Goal: Check status: Check status

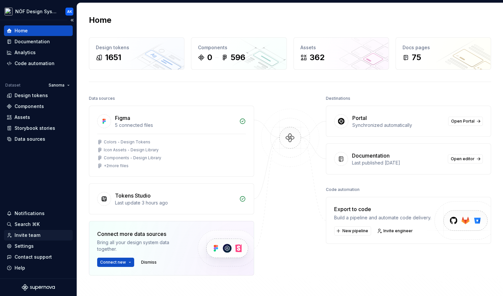
click at [40, 237] on div "Invite team" at bounding box center [38, 235] width 63 height 7
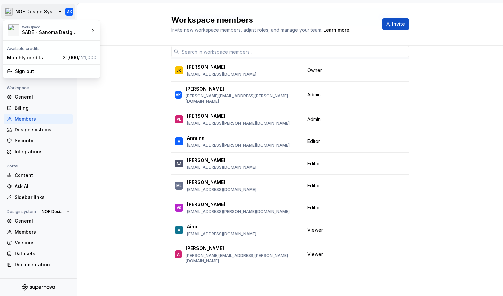
click at [53, 11] on html "NÖF Design System AK Back Account Profile Authentication Notifications Workspac…" at bounding box center [251, 148] width 503 height 296
click at [108, 11] on html "NÖF Design System AK Back Account Profile Authentication Notifications Workspac…" at bounding box center [251, 148] width 503 height 296
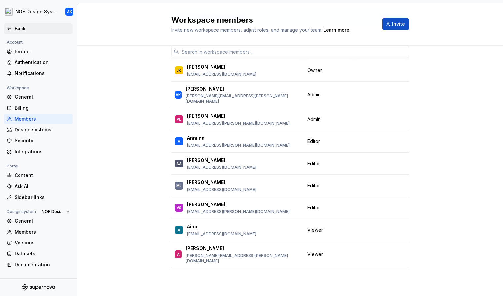
click at [8, 28] on icon at bounding box center [9, 28] width 3 height 3
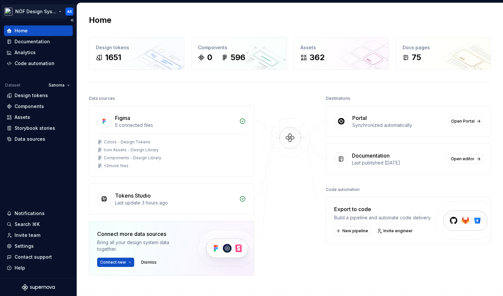
click at [55, 12] on html "NÖF Design System AK Home Documentation Analytics Code automation Dataset Sanom…" at bounding box center [251, 148] width 503 height 296
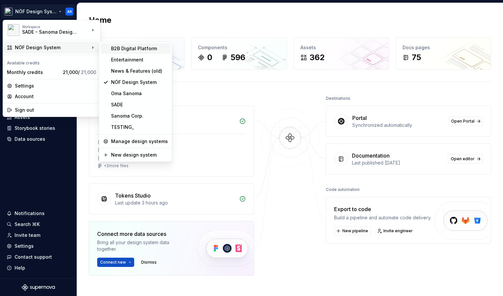
click at [135, 51] on div "B2B Digital Platform" at bounding box center [139, 48] width 57 height 7
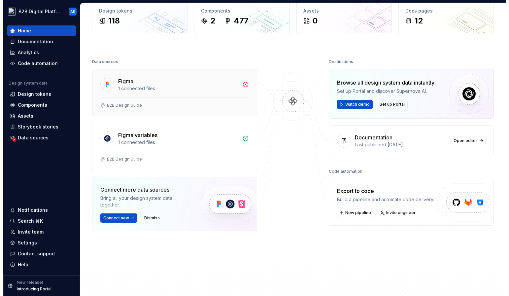
scroll to position [27, 0]
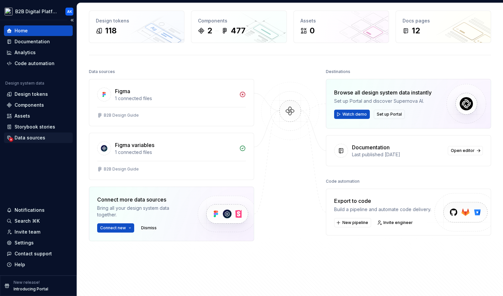
click at [29, 139] on div "Data sources" at bounding box center [30, 137] width 31 height 7
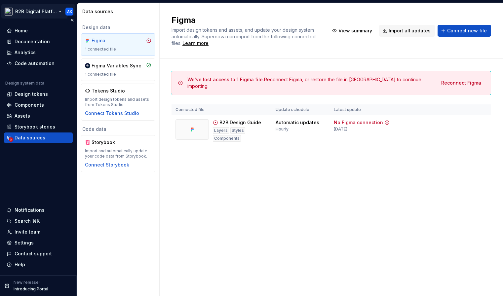
click at [25, 9] on html "B2B Digital Platform AK Home Documentation Analytics Code automation Design sys…" at bounding box center [251, 148] width 503 height 296
click at [149, 7] on html "B2B Digital Platform AK Home Documentation Analytics Code automation Design sys…" at bounding box center [251, 148] width 503 height 296
click at [397, 160] on div "We've lost access to 1 Figma file. Reconnect Figma, or restore the file in [GEO…" at bounding box center [330, 115] width 319 height 112
